Goal: Find specific page/section: Find specific page/section

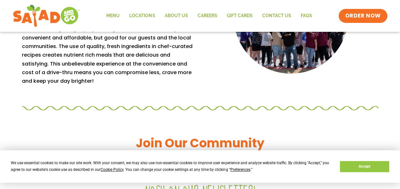
scroll to position [618, 0]
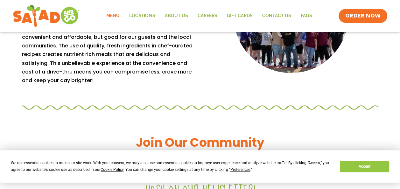
click at [115, 15] on link "Menu" at bounding box center [112, 16] width 23 height 15
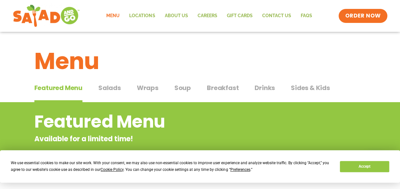
click at [113, 85] on span "Salads" at bounding box center [109, 88] width 23 height 10
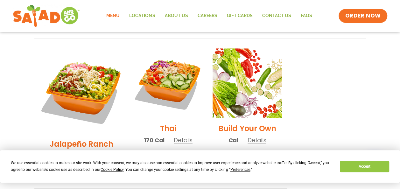
scroll to position [473, 0]
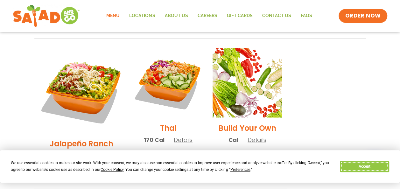
click at [353, 170] on button "Accept" at bounding box center [364, 166] width 49 height 11
